Goal: Task Accomplishment & Management: Manage account settings

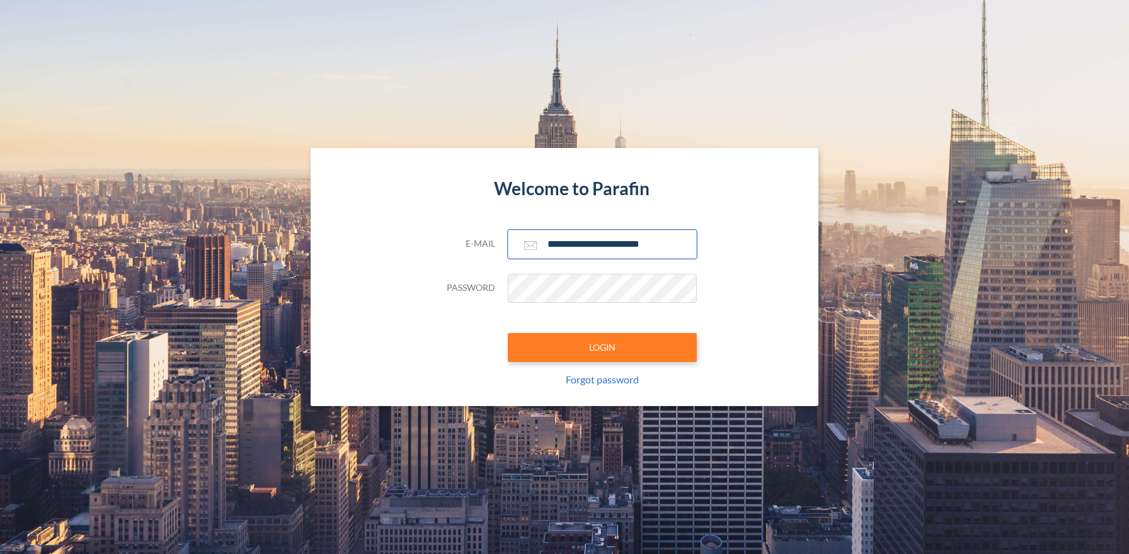
type input "**********"
click at [602, 347] on button "LOGIN" at bounding box center [602, 347] width 189 height 29
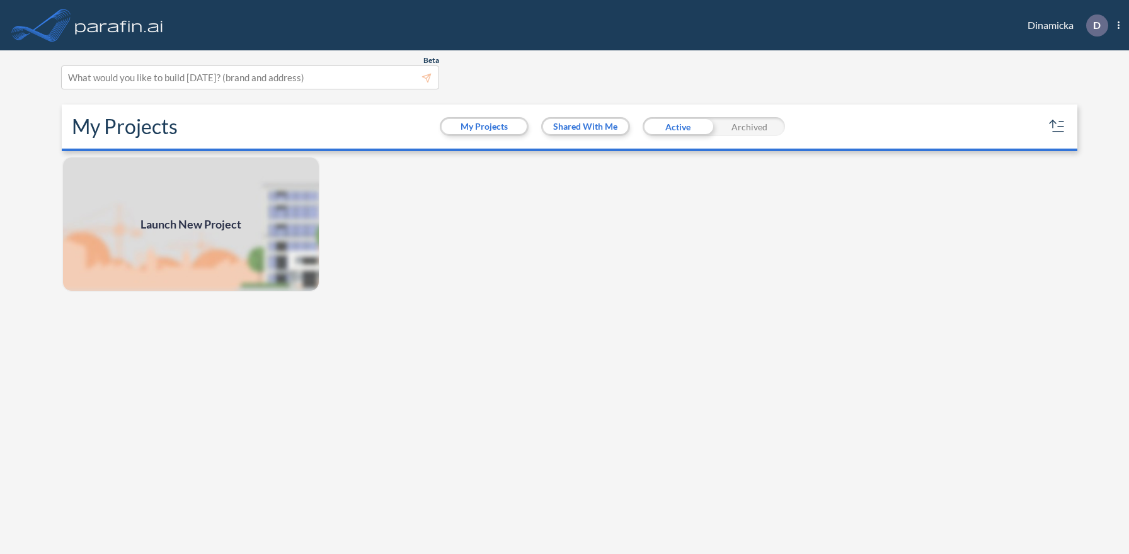
scroll to position [3, 0]
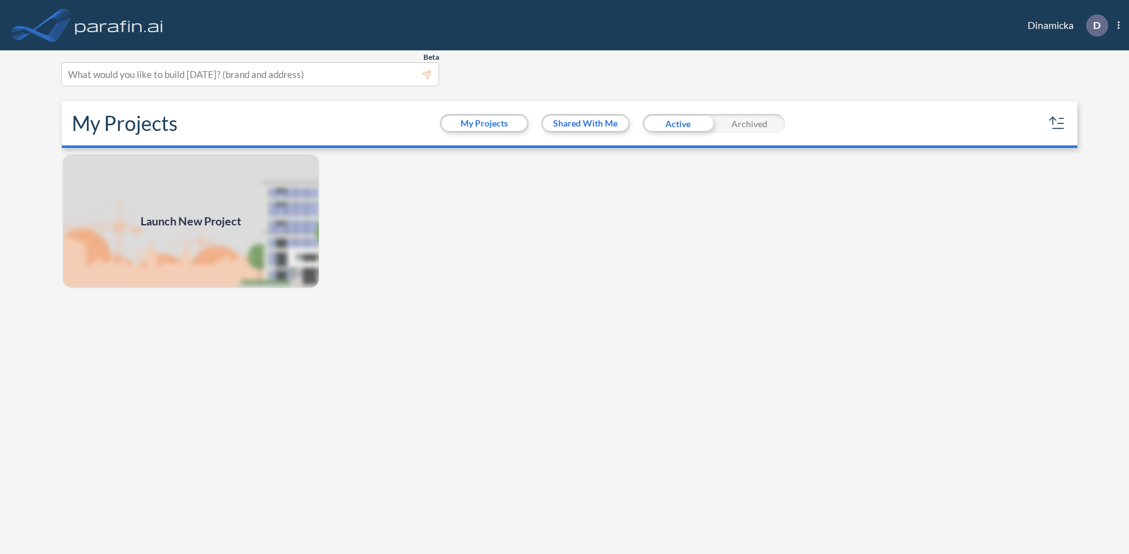
click at [749, 123] on div "Archived" at bounding box center [749, 123] width 71 height 19
